Goal: Find contact information: Find contact information

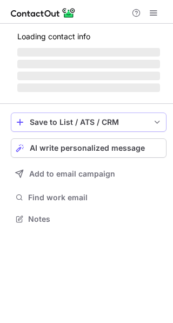
scroll to position [226, 173]
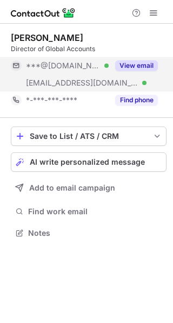
click at [141, 66] on button "View email" at bounding box center [136, 65] width 43 height 11
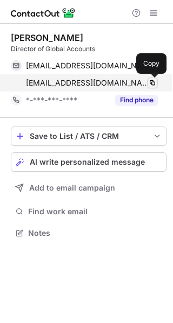
click at [155, 85] on span at bounding box center [152, 83] width 9 height 9
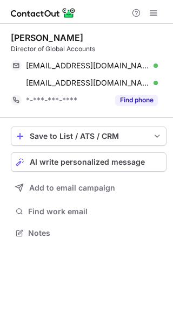
scroll to position [226, 173]
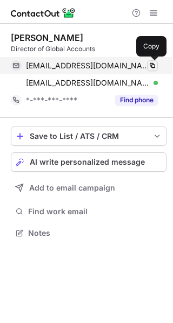
click at [155, 66] on span at bounding box center [152, 65] width 9 height 9
